Goal: Go to known website: Access a specific website the user already knows

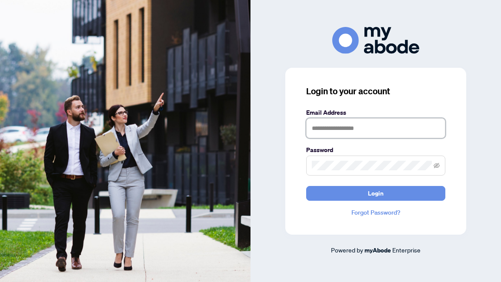
click at [329, 137] on input "text" at bounding box center [375, 128] width 139 height 20
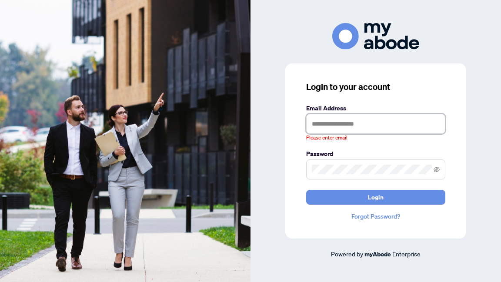
type input "**********"
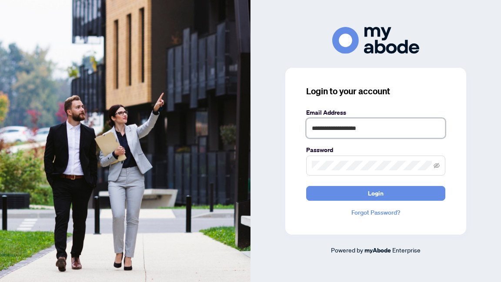
click at [306, 186] on button "Login" at bounding box center [375, 193] width 139 height 15
